Goal: Navigation & Orientation: Find specific page/section

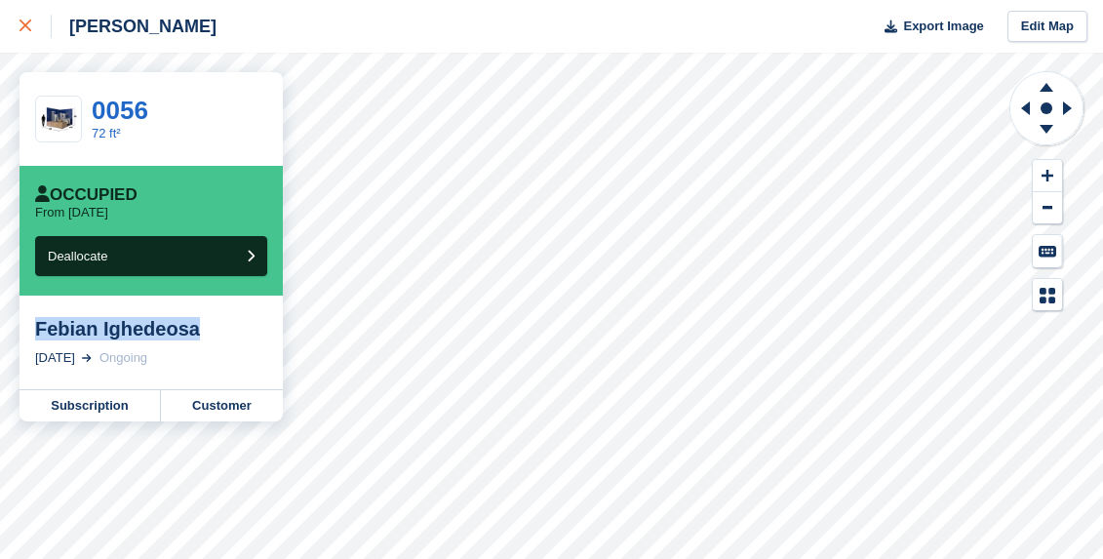
click at [27, 20] on div at bounding box center [36, 26] width 32 height 23
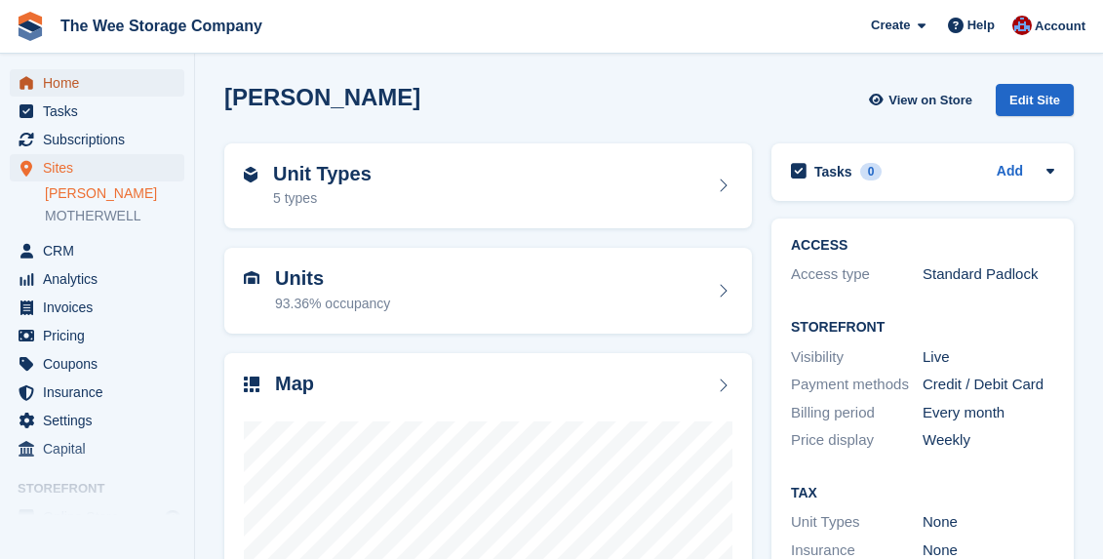
click at [57, 74] on span "Home" at bounding box center [101, 82] width 117 height 27
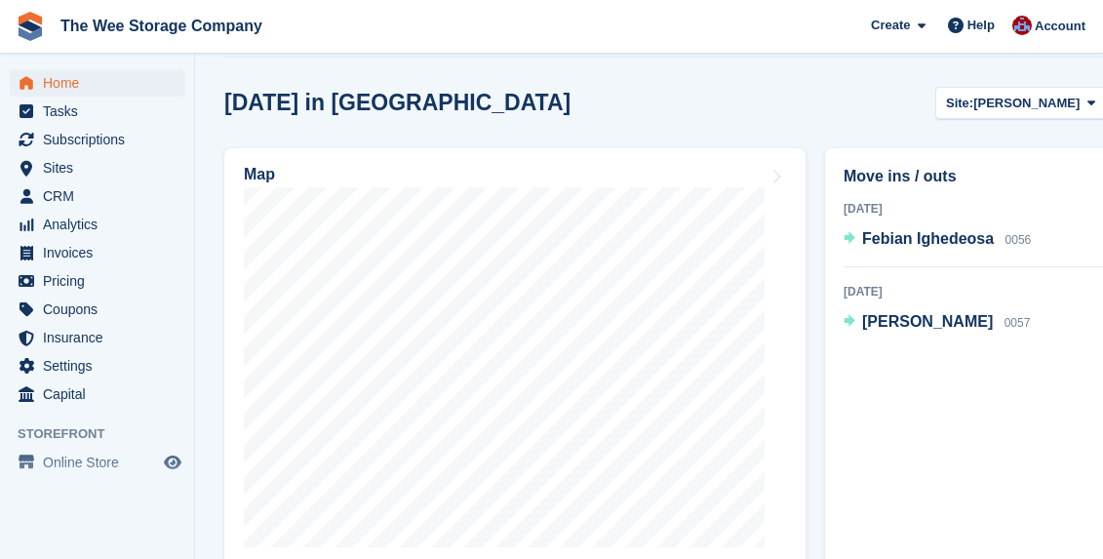
scroll to position [649, 0]
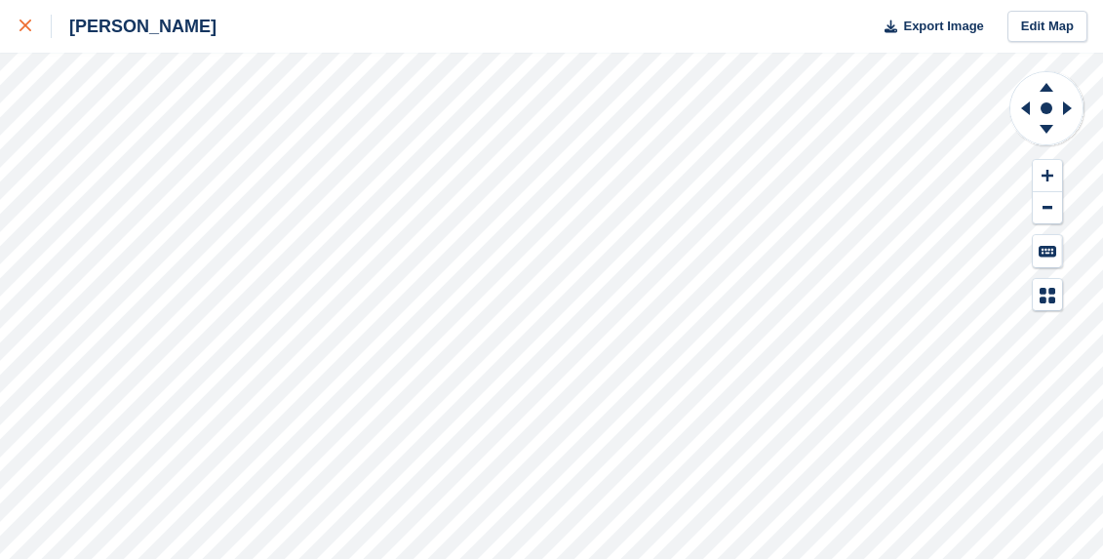
click at [26, 30] on icon at bounding box center [26, 26] width 12 height 12
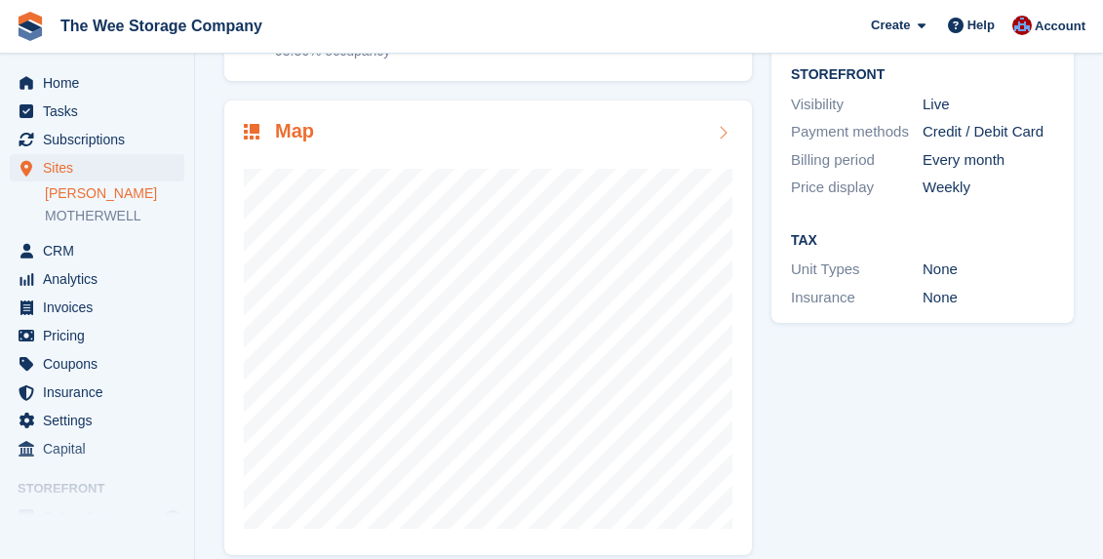
scroll to position [268, 0]
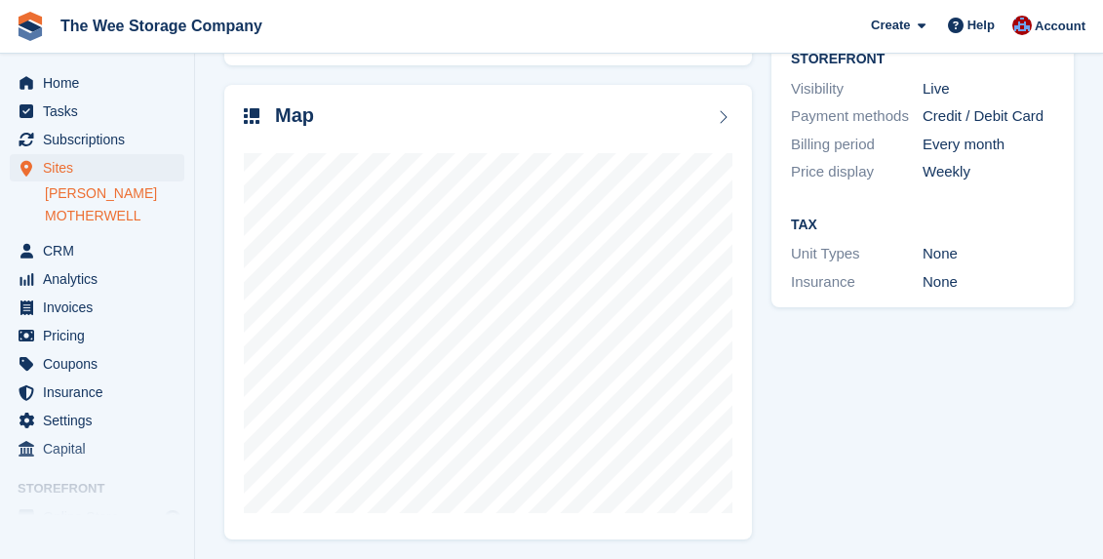
click at [133, 211] on link "MOTHERWELL" at bounding box center [114, 216] width 139 height 19
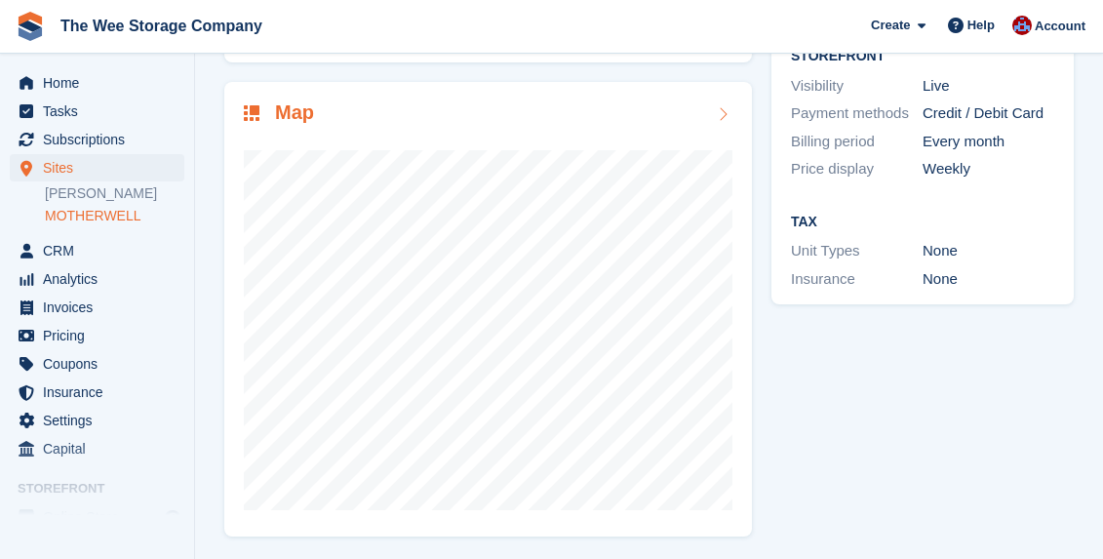
scroll to position [272, 0]
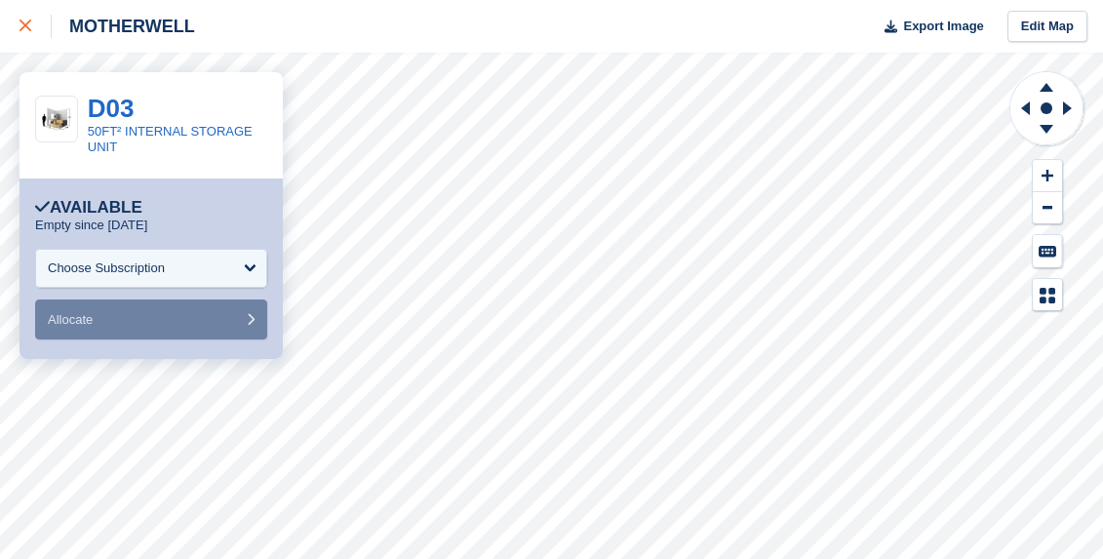
click at [23, 25] on icon at bounding box center [26, 26] width 12 height 12
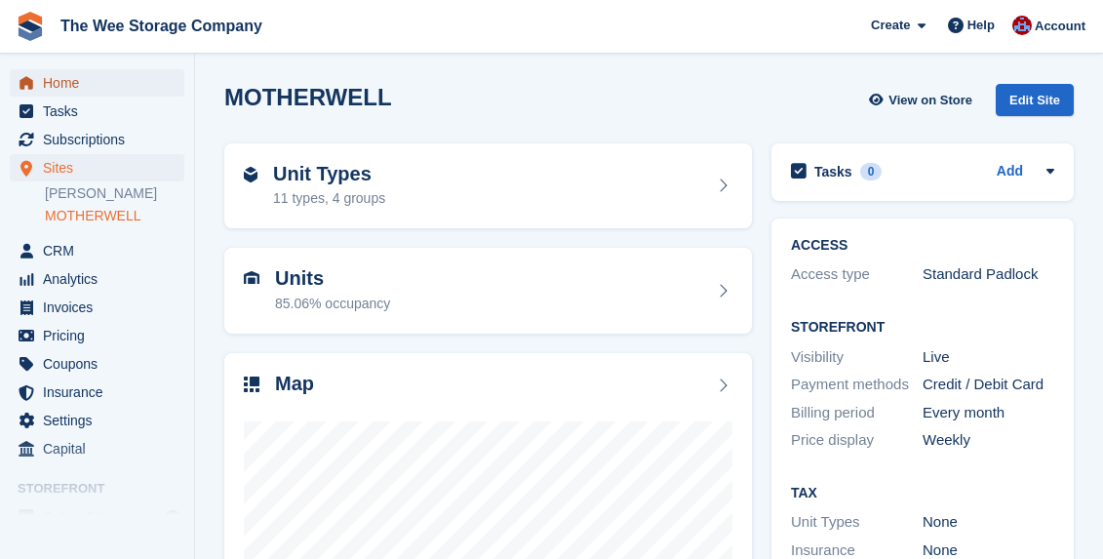
click at [72, 84] on span "Home" at bounding box center [101, 82] width 117 height 27
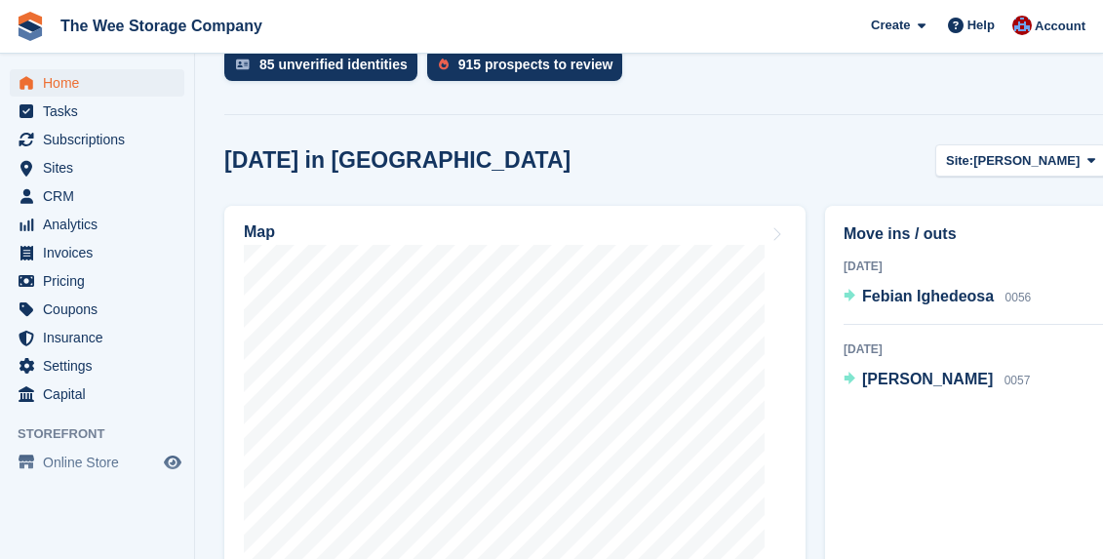
scroll to position [611, 0]
